Goal: Task Accomplishment & Management: Complete application form

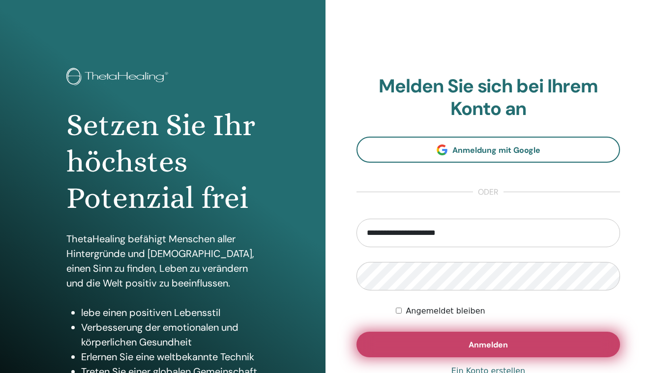
click at [472, 354] on button "Anmelden" at bounding box center [487, 345] width 263 height 26
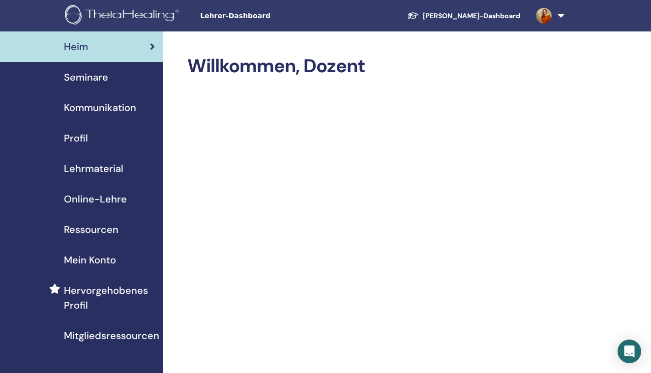
click at [95, 81] on span "Seminare" at bounding box center [86, 77] width 44 height 15
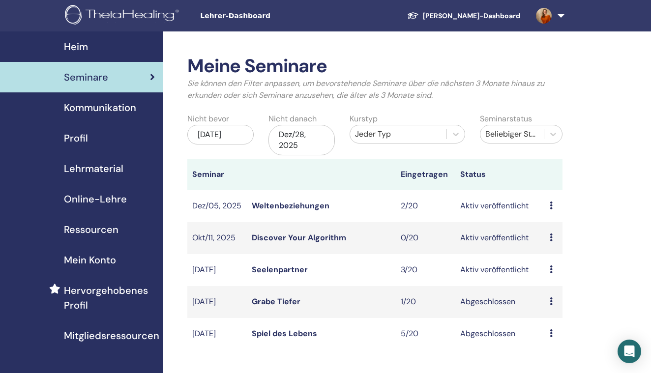
click at [292, 270] on link "Seelenpartner" at bounding box center [280, 269] width 56 height 10
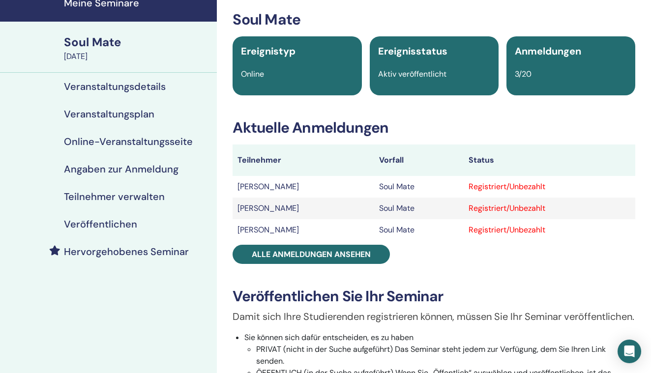
scroll to position [49, 0]
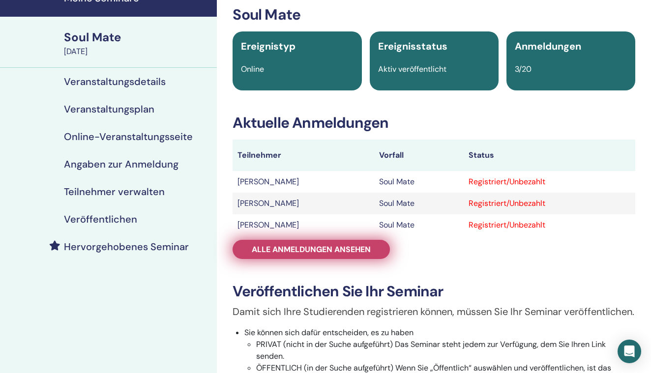
click at [313, 251] on span "Alle Anmeldungen ansehen" at bounding box center [311, 249] width 119 height 10
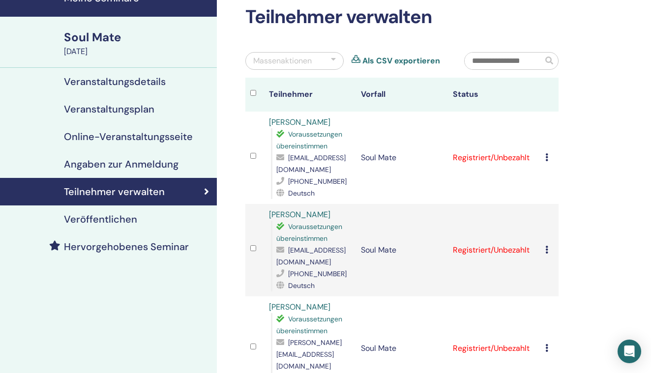
click at [548, 158] on div "Registrierung stornieren Keine automatische Zertifizierung durchführen Als beza…" at bounding box center [549, 158] width 8 height 12
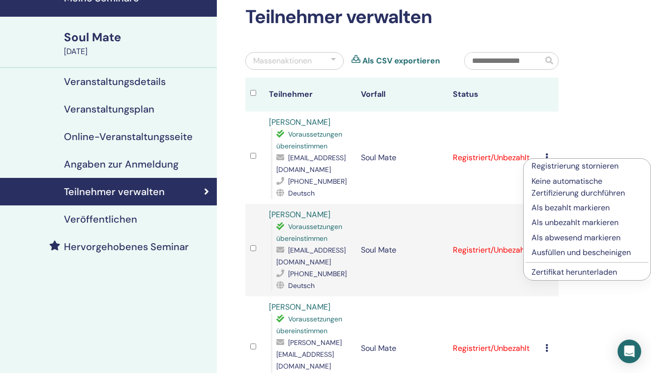
click at [551, 252] on p "Ausfüllen und bescheinigen" at bounding box center [586, 253] width 111 height 12
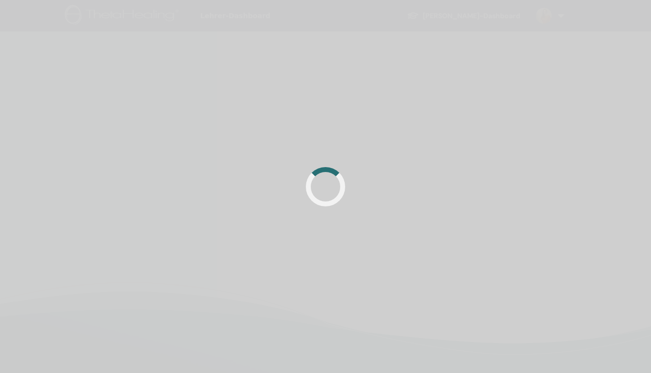
scroll to position [49, 0]
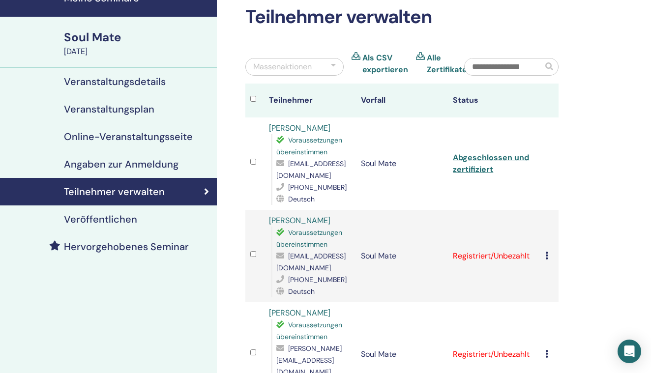
click at [548, 263] on td "Registrierung stornieren Keine automatische Zertifizierung durchführen Als beza…" at bounding box center [549, 256] width 18 height 92
click at [548, 258] on div "Registrierung stornieren Keine automatische Zertifizierung durchführen Als beza…" at bounding box center [549, 256] width 8 height 12
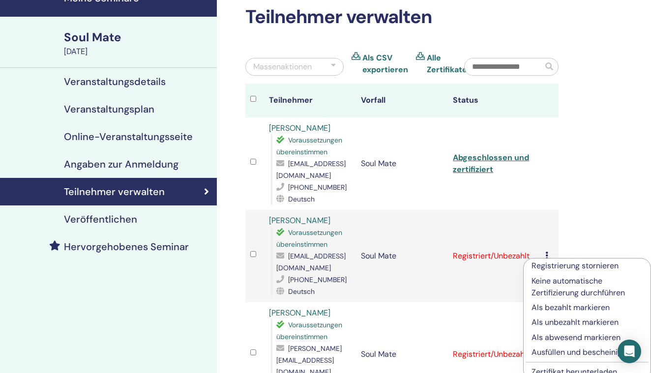
click at [549, 350] on p "Ausfüllen und bescheinigen" at bounding box center [586, 352] width 111 height 12
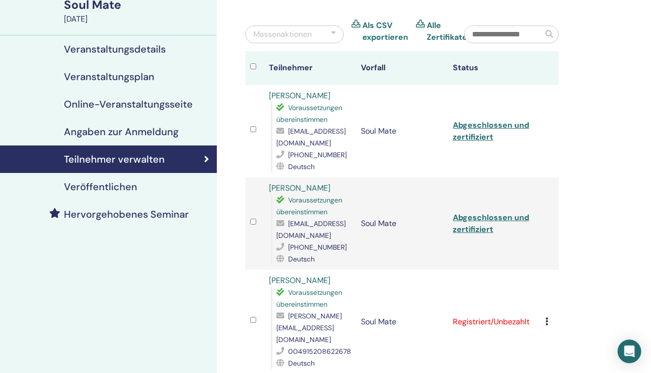
scroll to position [87, 0]
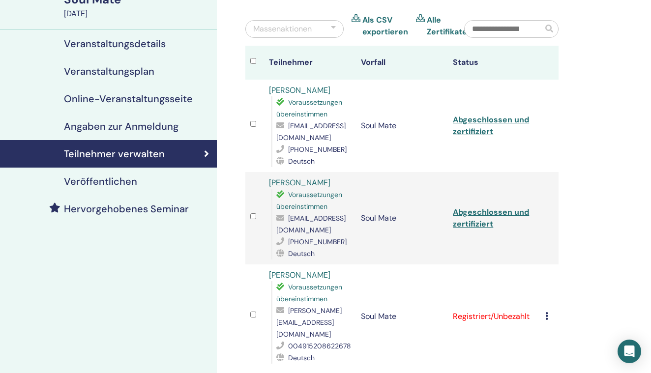
click at [545, 312] on icon at bounding box center [546, 316] width 3 height 8
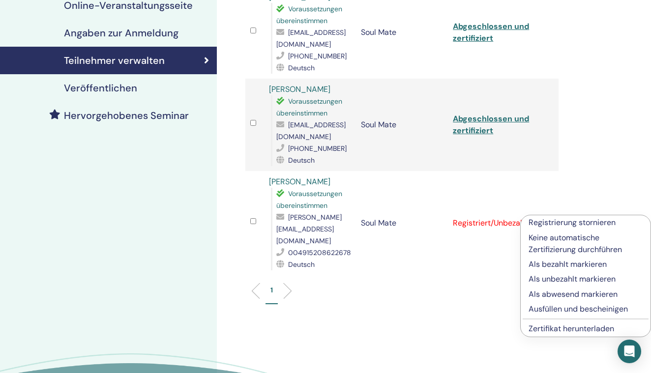
scroll to position [188, 0]
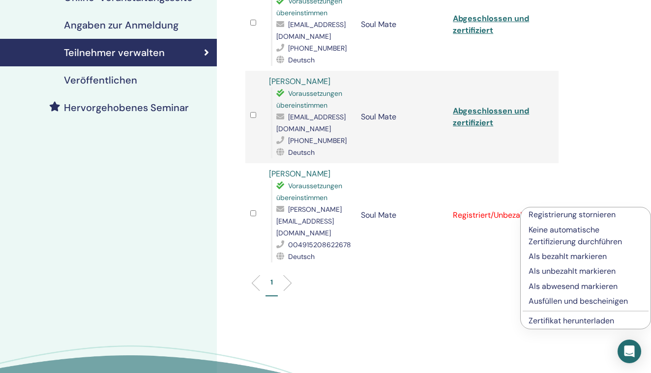
drag, startPoint x: 540, startPoint y: 321, endPoint x: 552, endPoint y: 308, distance: 17.7
click at [552, 308] on ul "Registrierung stornieren Keine automatische Zertifizierung durchführen Als beza…" at bounding box center [585, 267] width 130 height 121
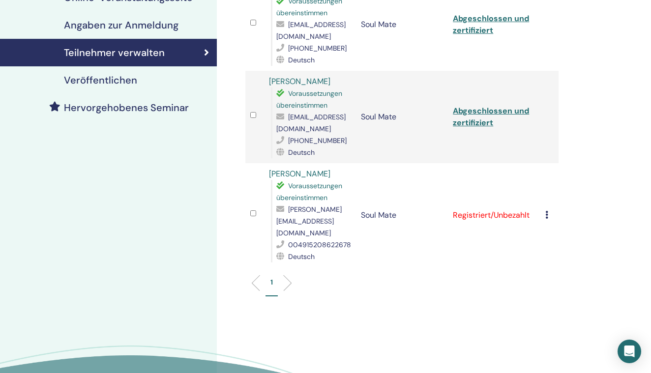
click at [543, 213] on td "Registrierung stornieren Keine automatische Zertifizierung durchführen Als beza…" at bounding box center [549, 215] width 18 height 104
click at [545, 211] on icon at bounding box center [546, 215] width 3 height 8
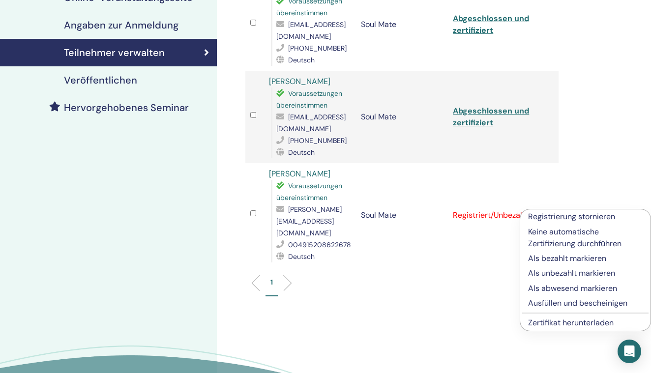
click at [534, 302] on p "Ausfüllen und bescheinigen" at bounding box center [585, 303] width 114 height 12
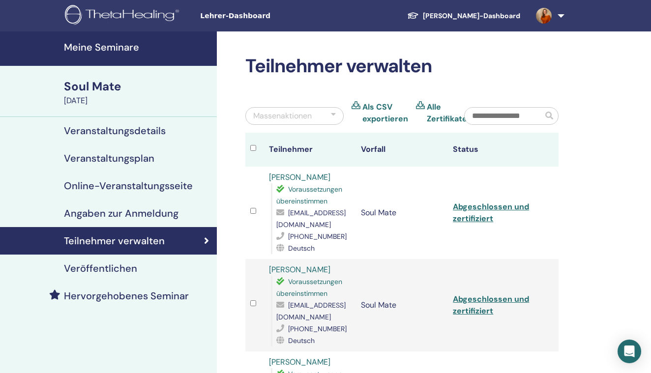
click at [124, 49] on h4 "Meine Seminare" at bounding box center [137, 47] width 147 height 12
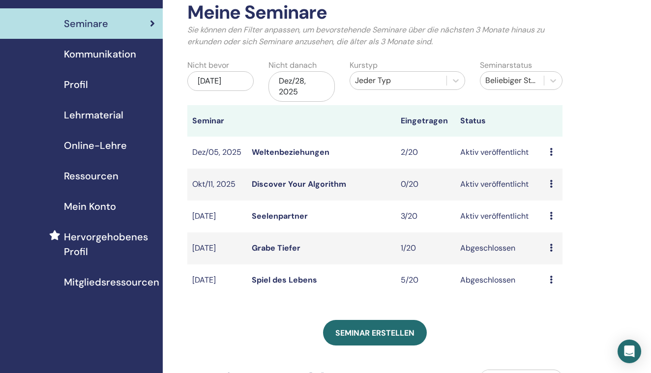
scroll to position [115, 0]
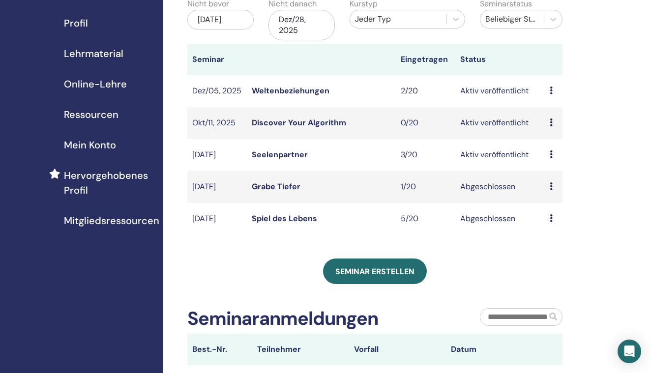
click at [350, 286] on div "Meine Seminare Sie können den Filter anpassen, um bevorstehende Seminare über d…" at bounding box center [374, 226] width 375 height 572
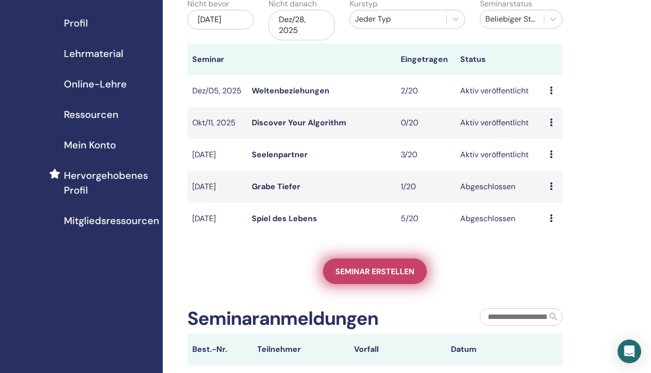
click at [346, 275] on span "Seminar erstellen" at bounding box center [374, 271] width 79 height 10
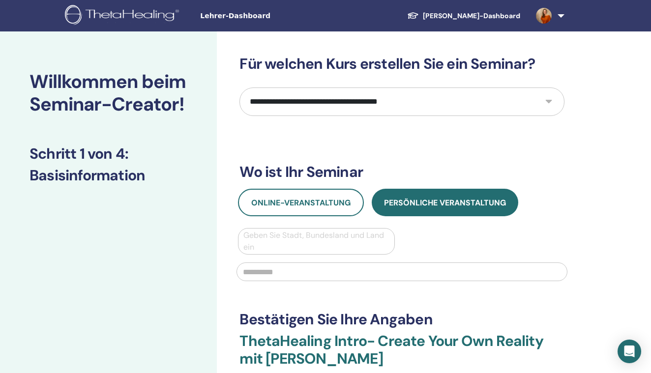
select select "****"
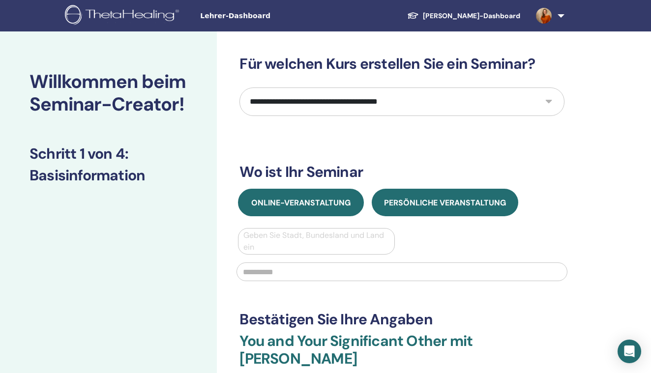
click at [313, 204] on span "Online-Veranstaltung" at bounding box center [300, 203] width 99 height 10
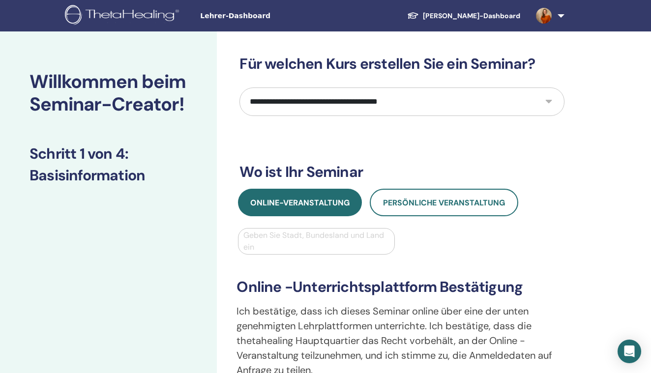
click at [305, 247] on div at bounding box center [315, 241] width 145 height 14
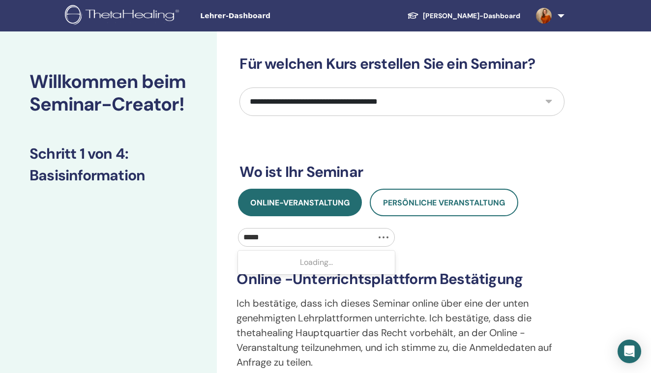
type input "******"
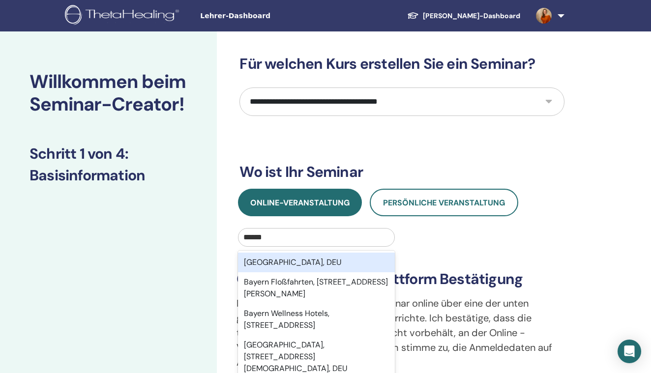
click at [292, 261] on div "[GEOGRAPHIC_DATA], DEU" at bounding box center [316, 263] width 156 height 20
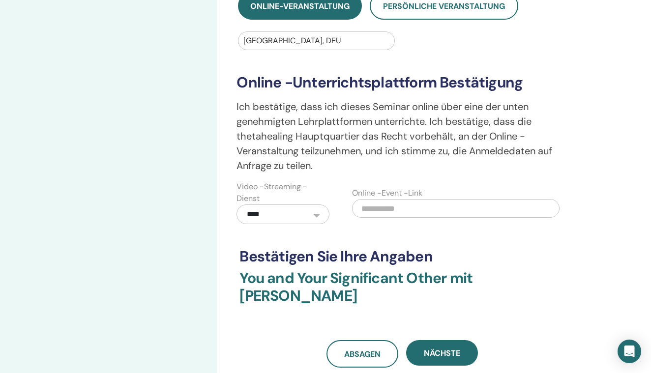
scroll to position [274, 0]
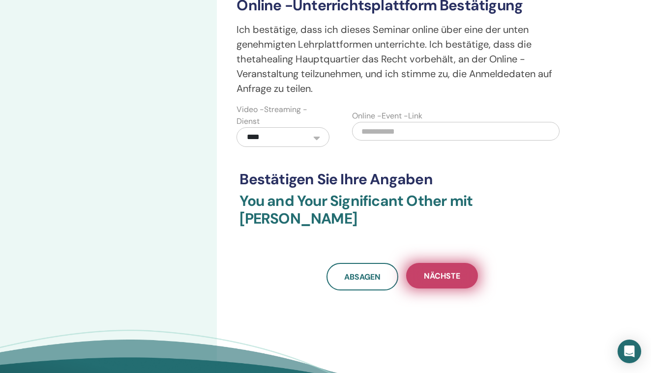
click at [431, 272] on span "Nächste" at bounding box center [442, 276] width 36 height 10
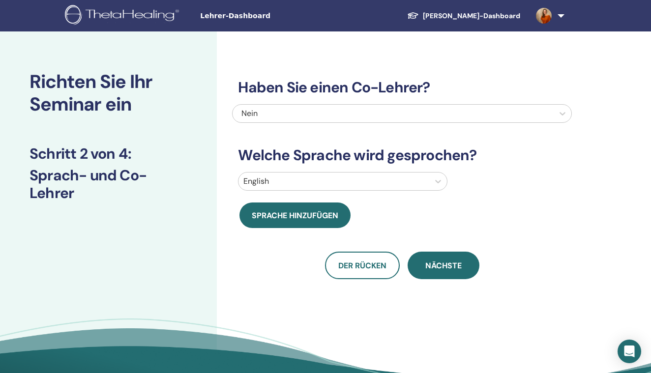
scroll to position [0, 0]
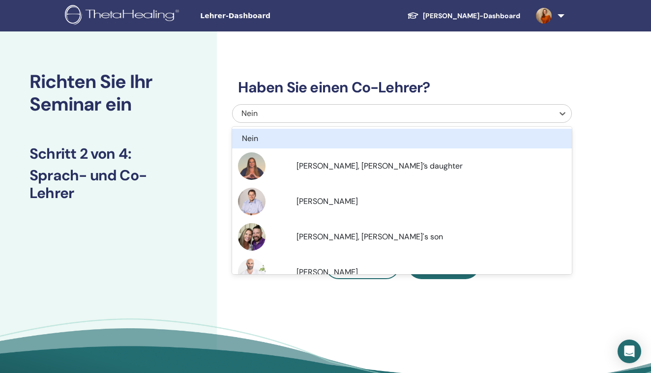
click at [306, 113] on div "Nein" at bounding box center [368, 114] width 255 height 12
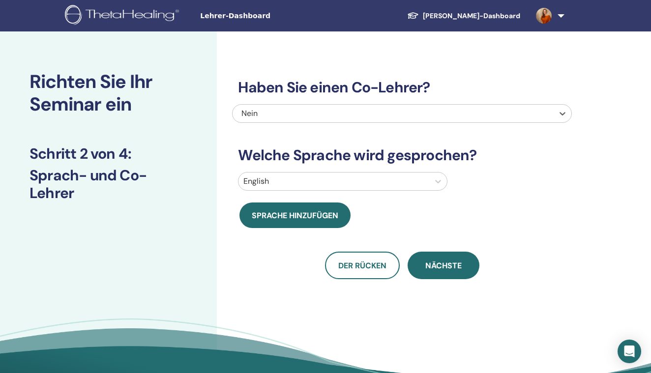
click at [293, 188] on div at bounding box center [333, 181] width 180 height 14
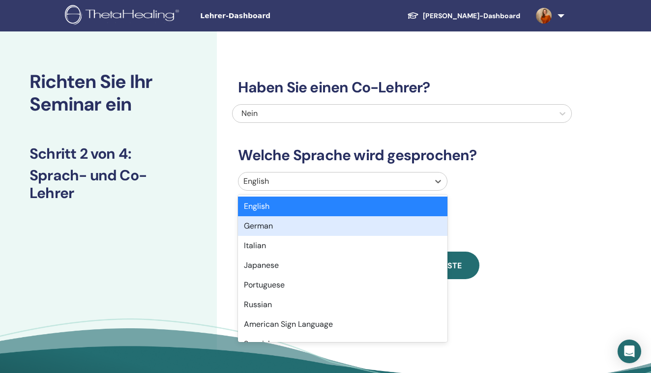
click at [288, 223] on div "German" at bounding box center [342, 226] width 209 height 20
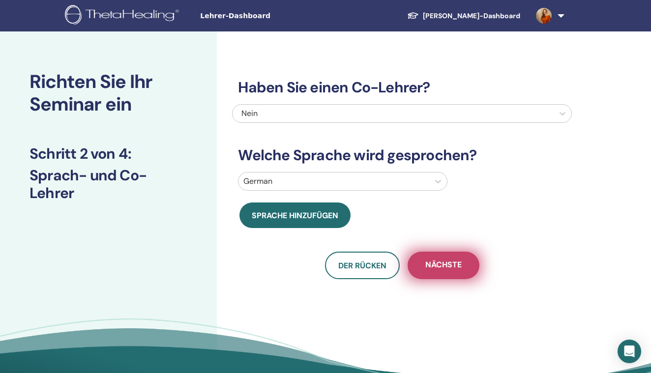
click at [438, 270] on button "Nächste" at bounding box center [443, 266] width 72 height 28
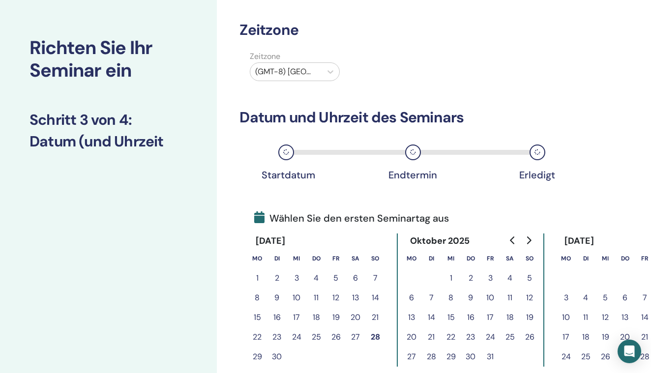
scroll to position [62, 0]
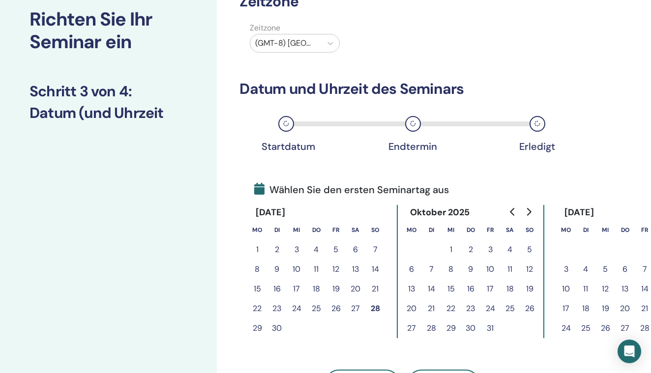
click at [531, 212] on icon "Go to next month" at bounding box center [529, 212] width 4 height 8
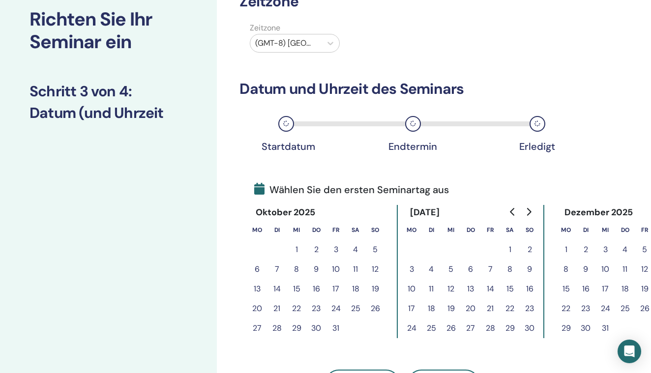
click at [511, 288] on button "15" at bounding box center [510, 289] width 20 height 20
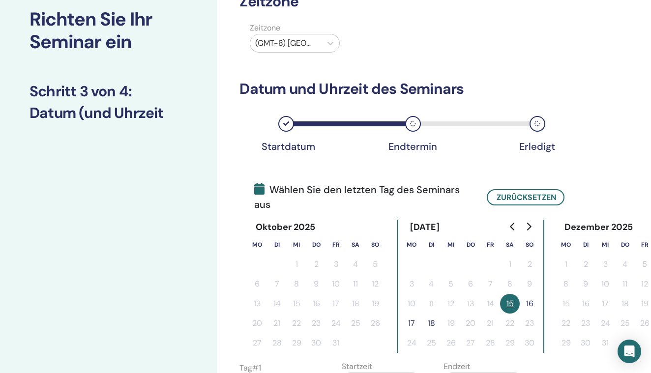
click at [527, 301] on button "16" at bounding box center [529, 304] width 20 height 20
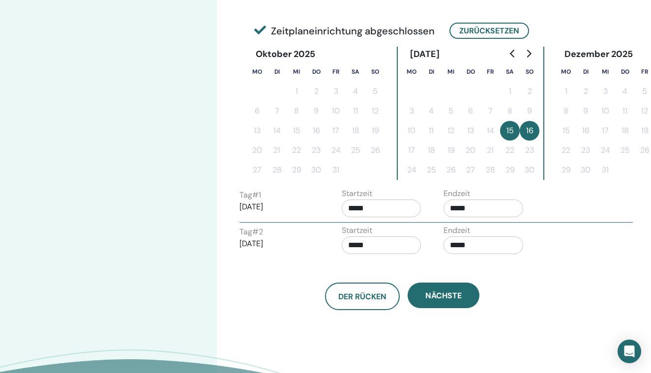
scroll to position [250, 0]
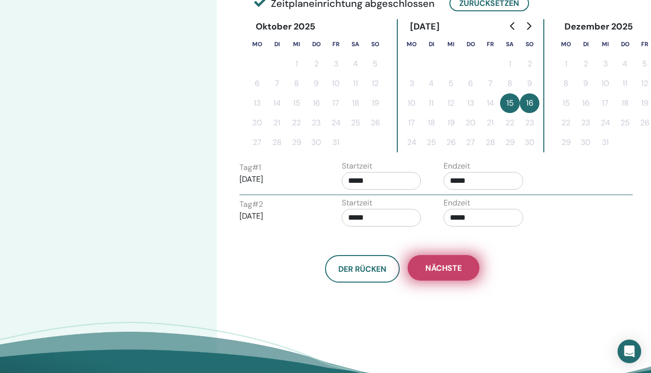
click at [438, 273] on button "Nächste" at bounding box center [443, 268] width 72 height 26
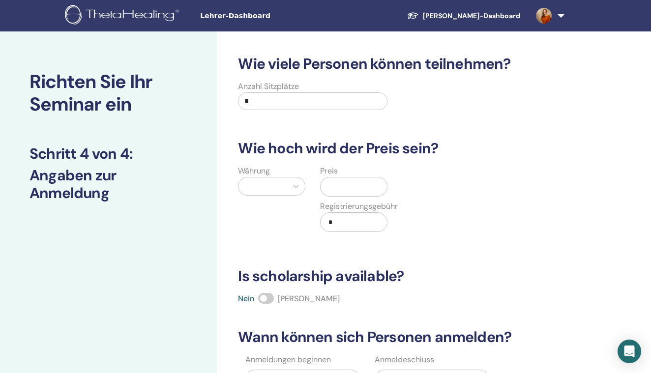
scroll to position [0, 0]
click at [274, 101] on input "*" at bounding box center [312, 101] width 149 height 18
type input "**"
click at [267, 185] on div at bounding box center [262, 186] width 39 height 14
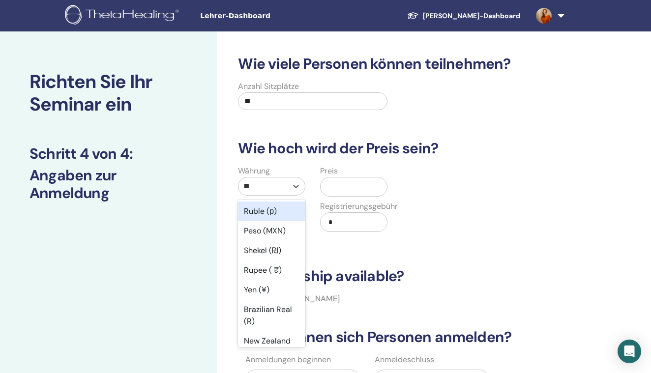
type input "***"
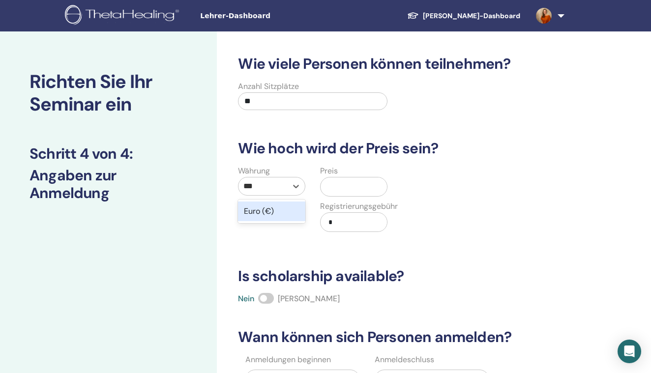
click at [267, 215] on div "Euro (€)" at bounding box center [271, 211] width 67 height 20
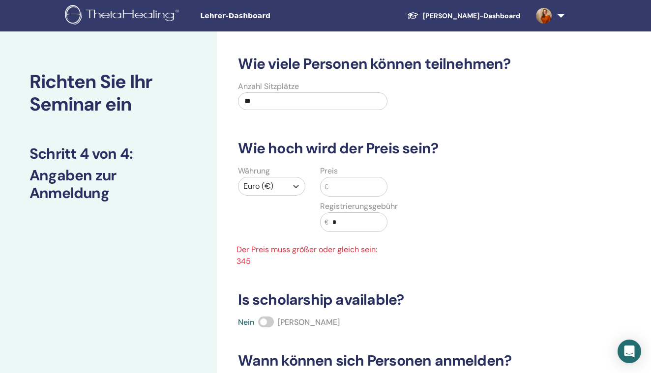
click at [337, 191] on input "text" at bounding box center [357, 186] width 58 height 19
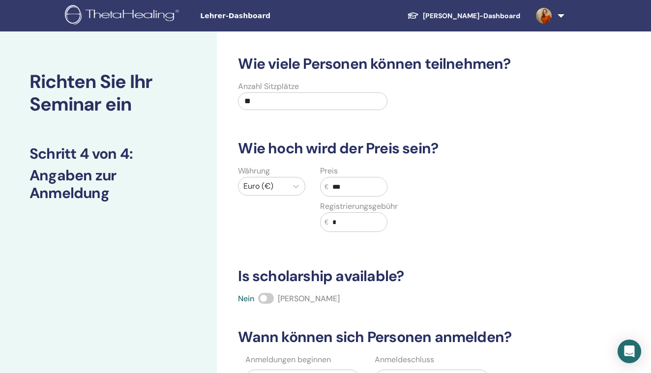
type input "***"
click at [347, 220] on input "*" at bounding box center [357, 222] width 58 height 19
type input "**"
click at [348, 188] on input "***" at bounding box center [357, 186] width 58 height 19
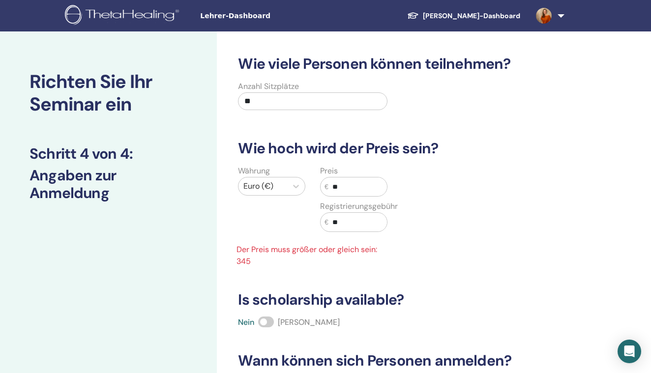
type input "*"
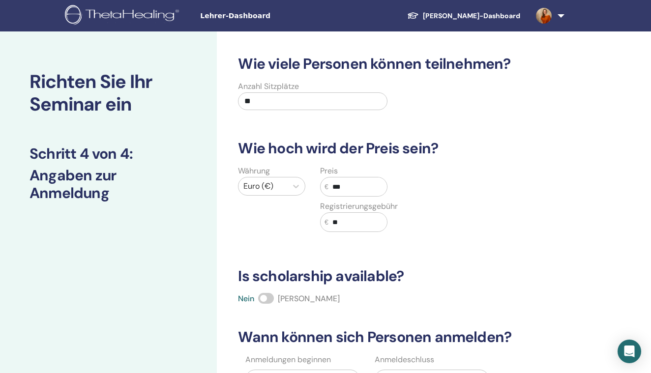
type input "***"
click at [406, 216] on div "Währung Euro (€) Preis € *** Registrierungsgebühr € **" at bounding box center [395, 204] width 340 height 79
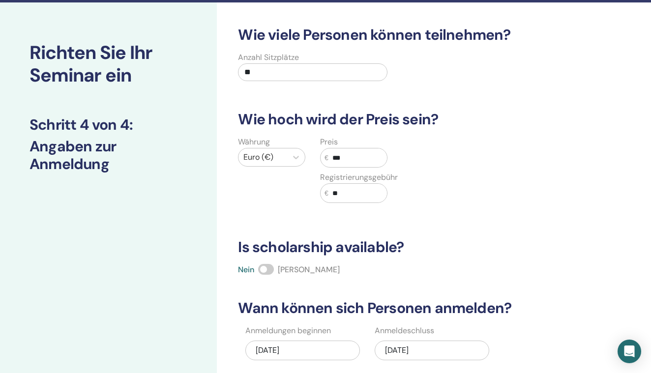
scroll to position [83, 0]
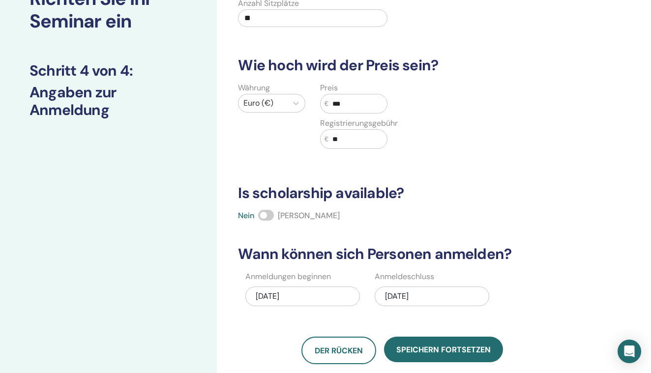
click at [270, 214] on span at bounding box center [266, 215] width 16 height 11
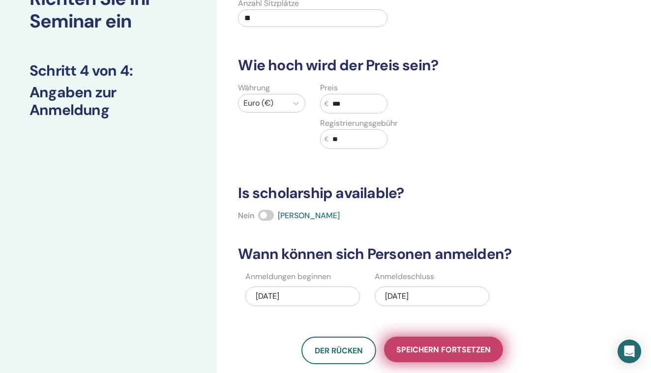
click at [430, 347] on span "Speichern fortsetzen" at bounding box center [443, 349] width 94 height 10
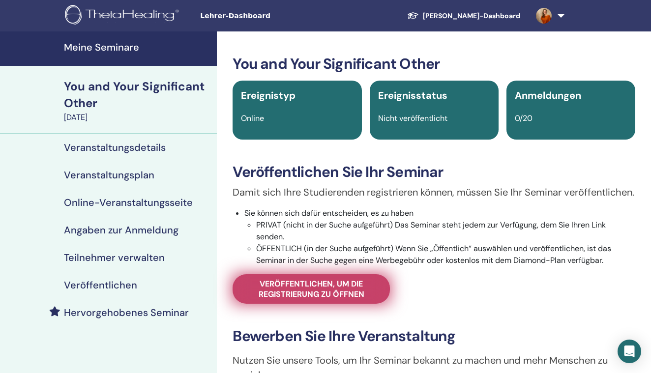
click at [323, 298] on span "Veröffentlichen, um die Registrierung zu öffnen" at bounding box center [311, 289] width 133 height 21
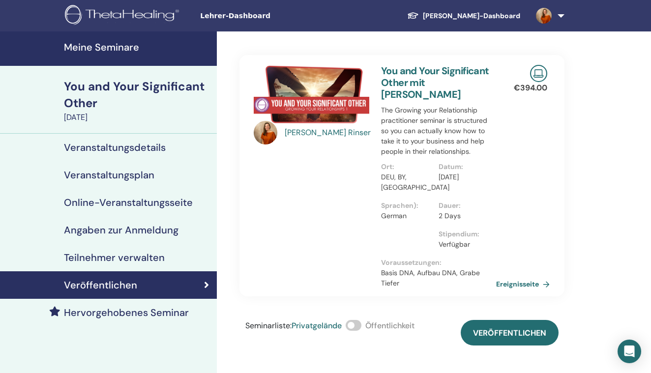
click at [361, 320] on span at bounding box center [353, 325] width 16 height 11
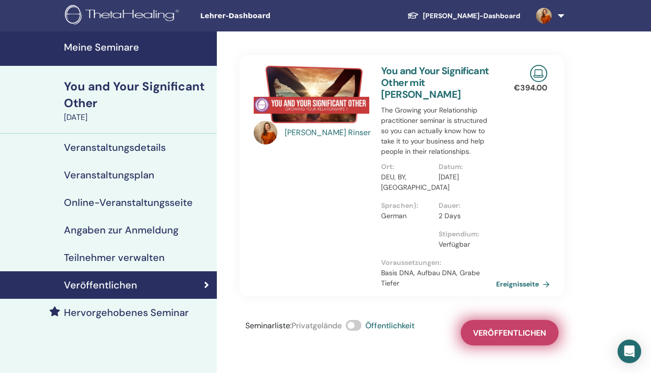
click at [503, 328] on span "Veröffentlichen" at bounding box center [509, 333] width 73 height 10
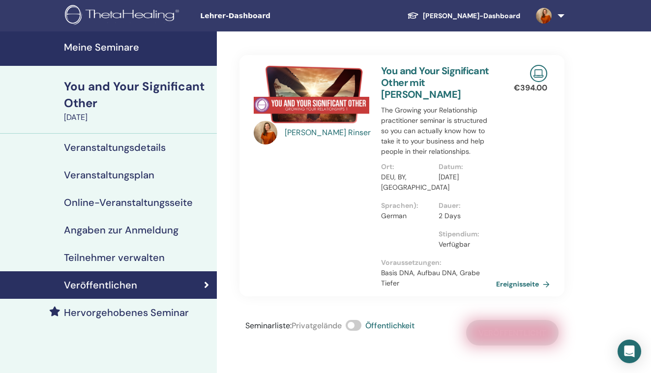
click at [109, 147] on h4 "Veranstaltungsdetails" at bounding box center [115, 148] width 102 height 12
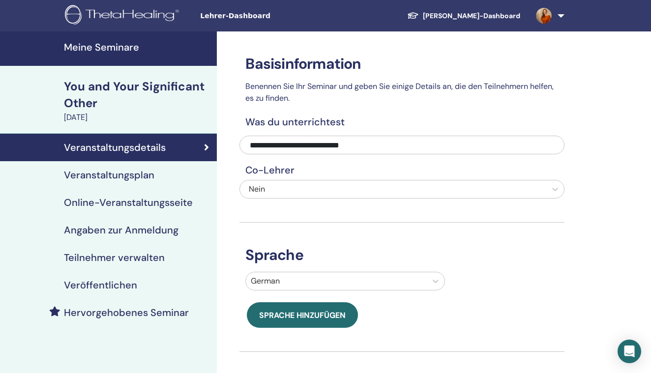
click at [139, 184] on link "Veranstaltungsplan" at bounding box center [108, 175] width 217 height 28
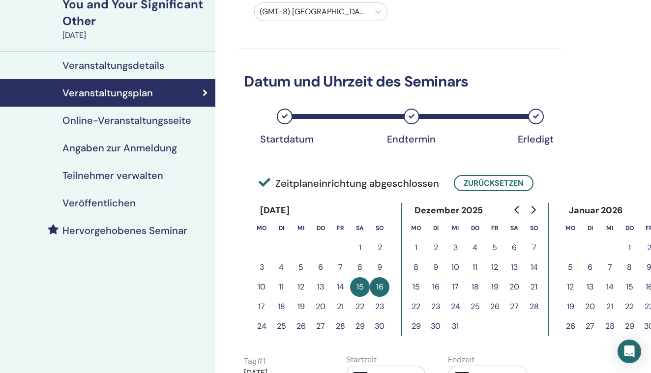
scroll to position [0, 1]
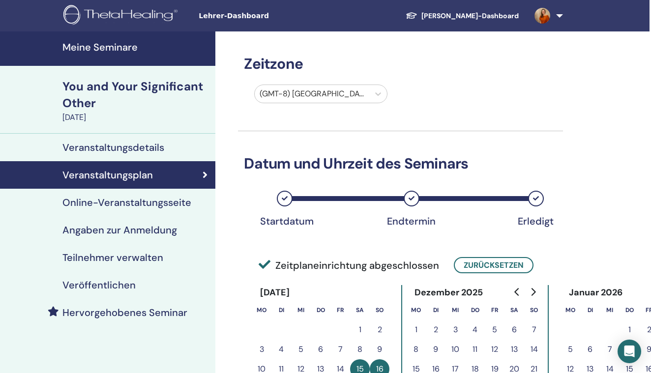
click at [144, 201] on h4 "Online-Veranstaltungsseite" at bounding box center [126, 203] width 129 height 12
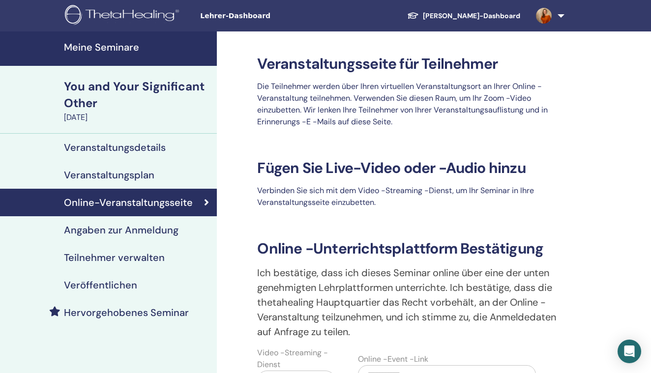
click at [139, 173] on h4 "Veranstaltungsplan" at bounding box center [109, 175] width 90 height 12
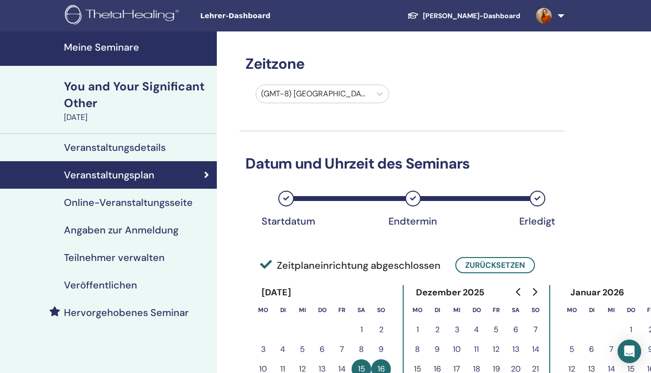
click at [157, 144] on h4 "Veranstaltungsdetails" at bounding box center [115, 148] width 102 height 12
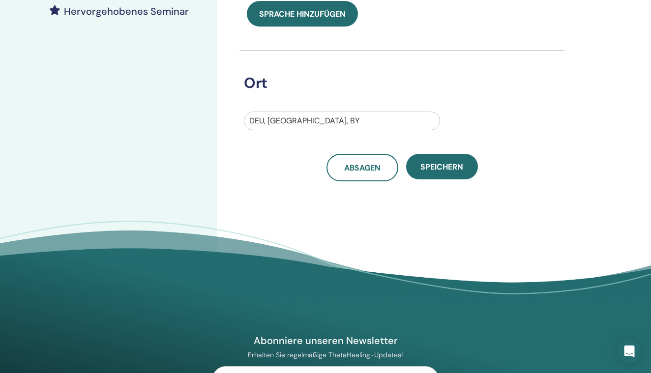
scroll to position [313, 0]
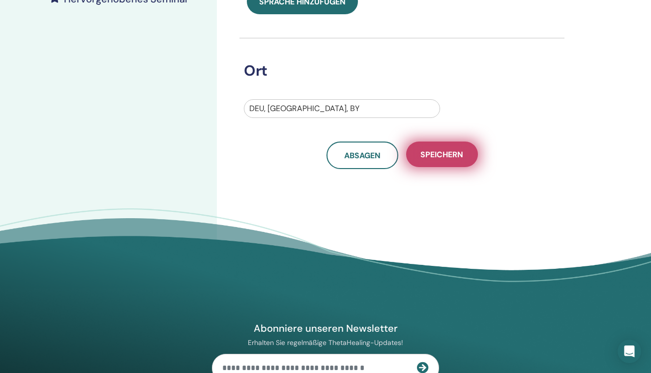
click at [429, 156] on span "Speichern" at bounding box center [441, 154] width 43 height 10
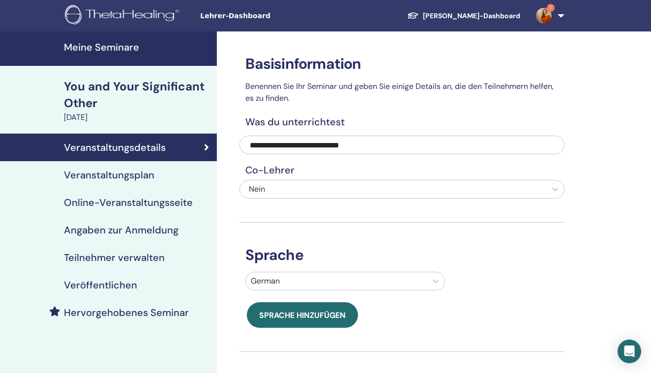
click at [124, 175] on h4 "Veranstaltungsplan" at bounding box center [109, 175] width 90 height 12
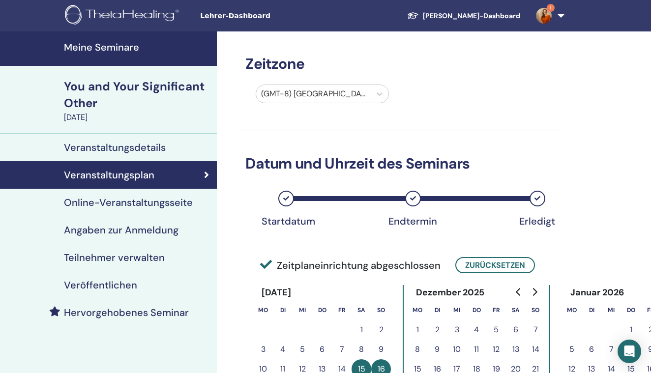
click at [299, 97] on div "(GMT-8) US/Alaska" at bounding box center [313, 94] width 104 height 12
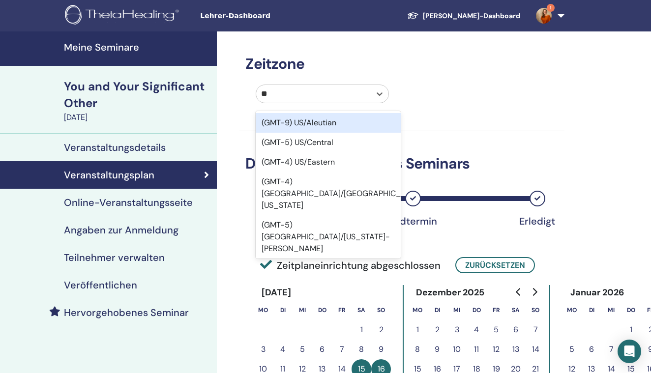
type input "***"
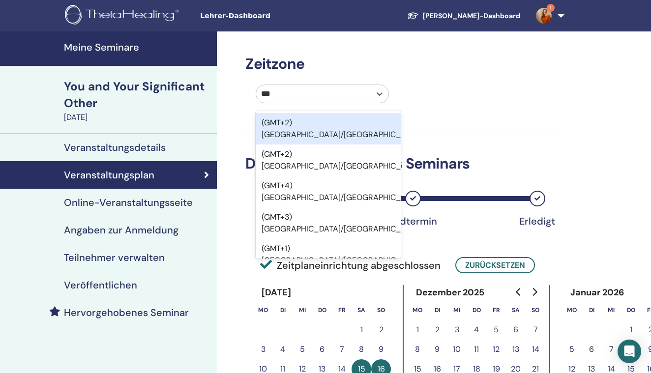
click at [305, 126] on div "(GMT+2) [GEOGRAPHIC_DATA]/[GEOGRAPHIC_DATA]" at bounding box center [327, 128] width 144 height 31
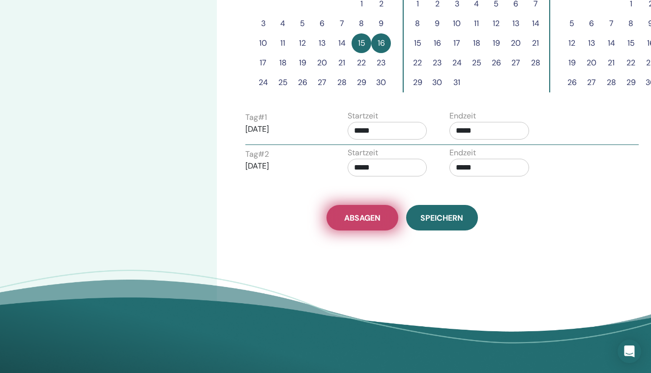
scroll to position [335, 0]
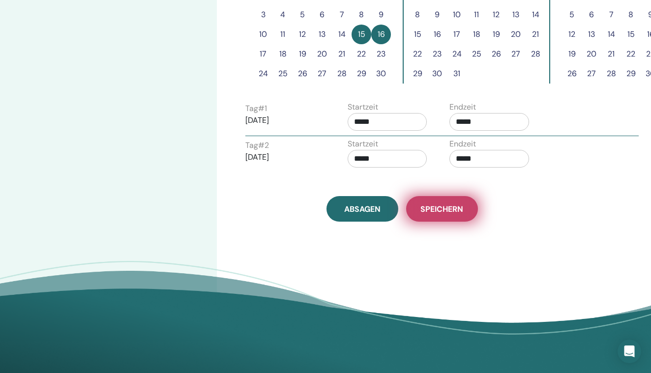
click at [426, 215] on button "Speichern" at bounding box center [442, 209] width 72 height 26
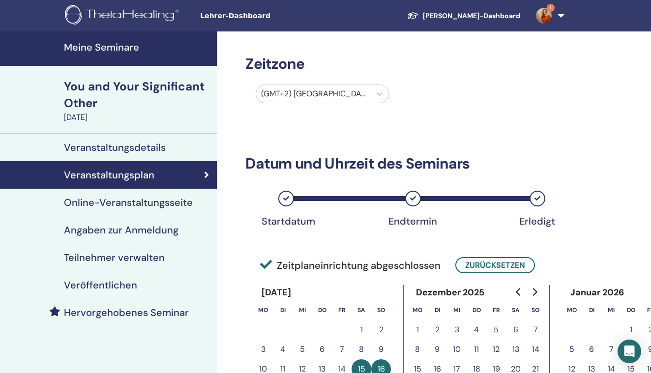
click at [119, 227] on h4 "Angaben zur Anmeldung" at bounding box center [121, 230] width 114 height 12
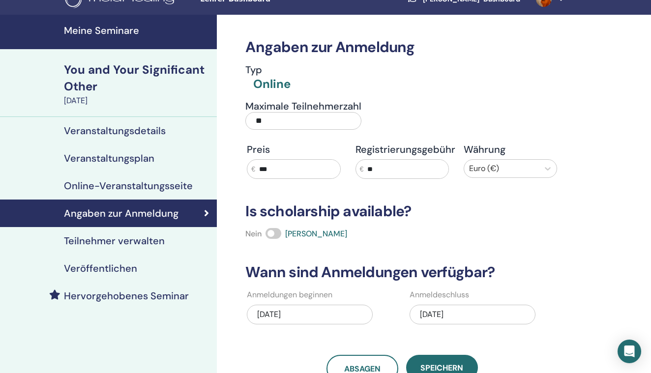
scroll to position [21, 0]
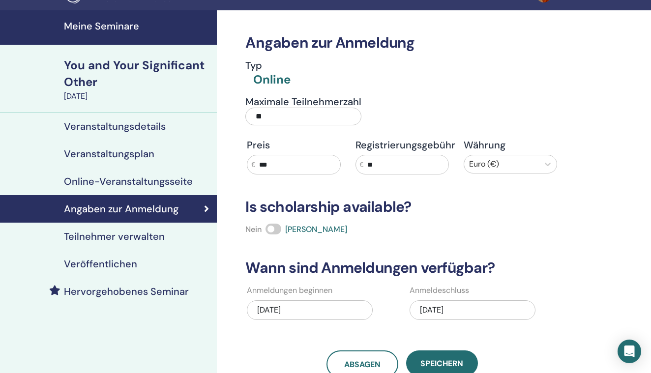
click at [372, 166] on input "**" at bounding box center [405, 164] width 85 height 19
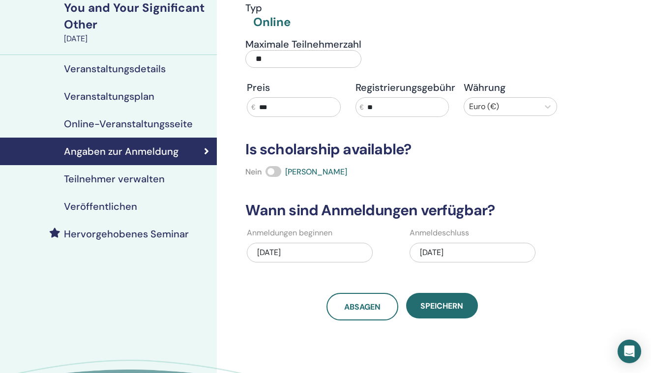
scroll to position [142, 0]
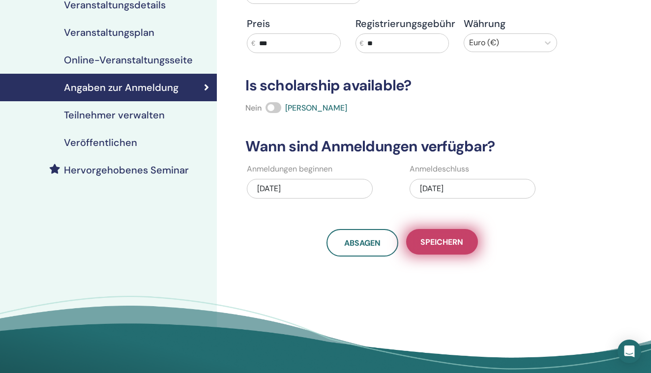
type input "**"
click at [462, 237] on span "Speichern" at bounding box center [441, 242] width 43 height 10
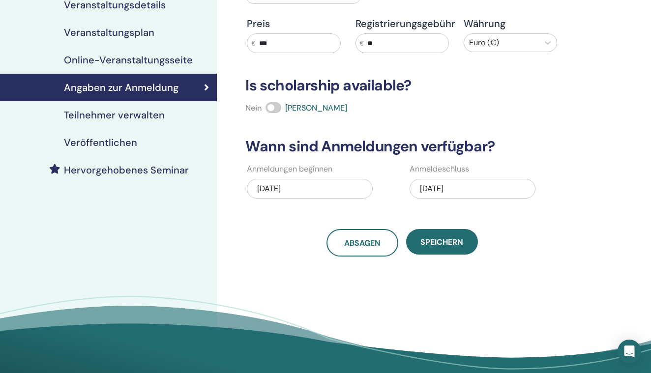
click at [127, 148] on h4 "Veröffentlichen" at bounding box center [100, 143] width 73 height 12
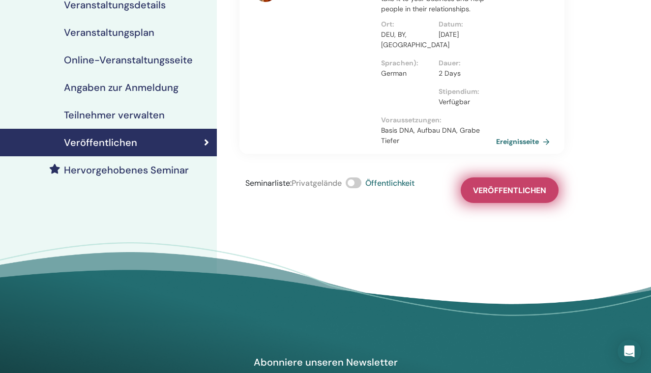
click at [519, 185] on span "Veröffentlichen" at bounding box center [509, 190] width 73 height 10
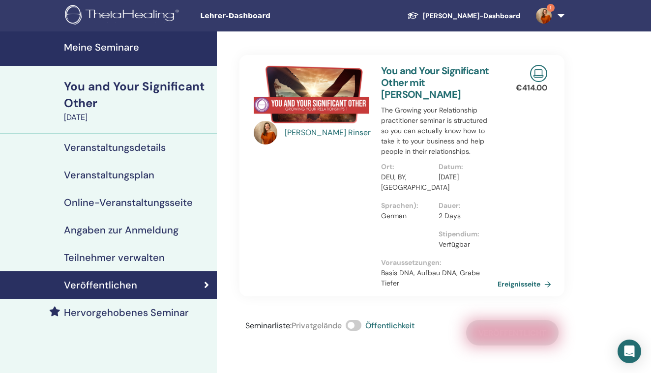
click at [521, 277] on link "Ereignisseite" at bounding box center [525, 284] width 57 height 15
